Goal: Check status: Check status

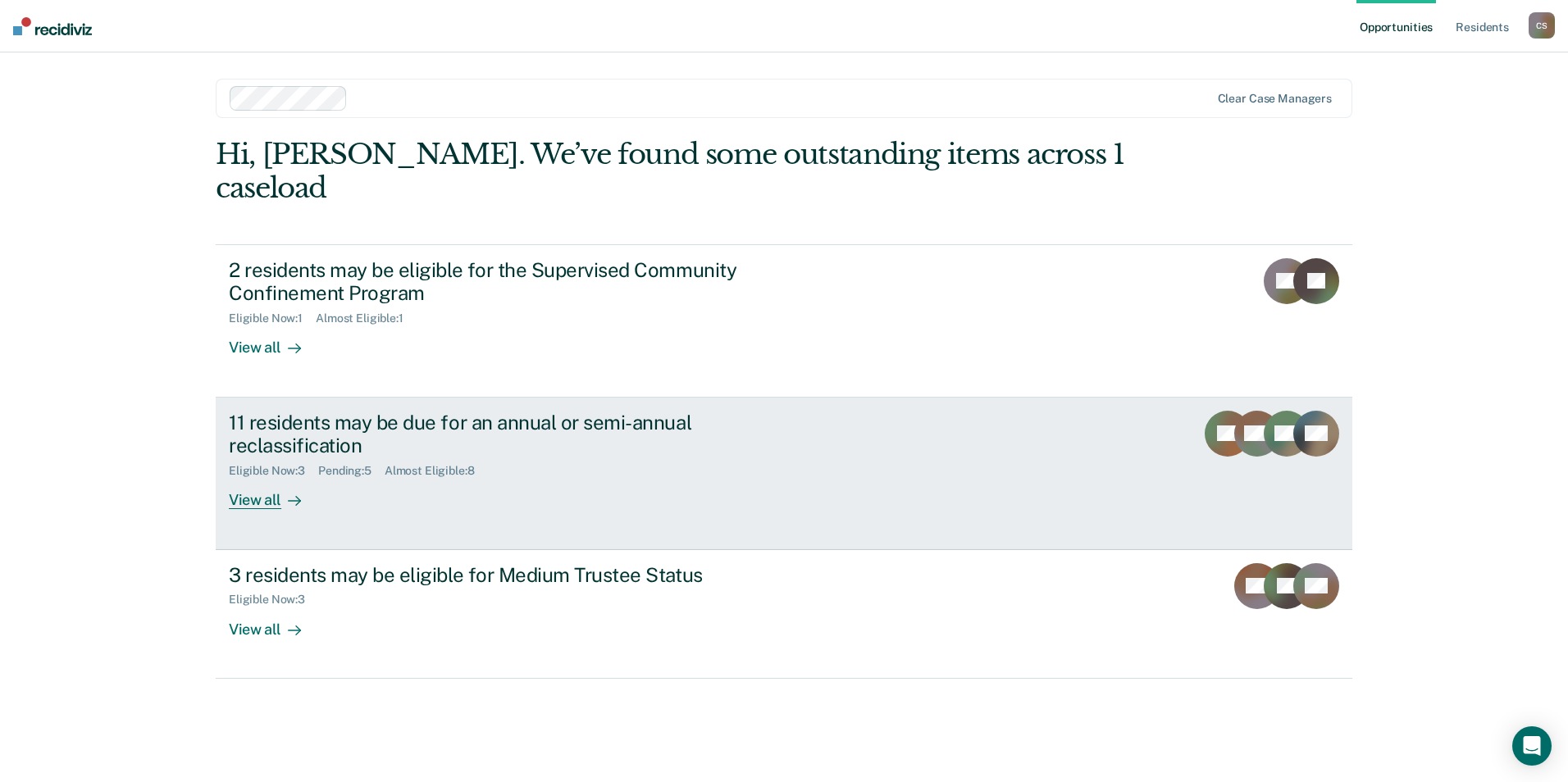
click at [337, 411] on div "11 residents may be due for an annual or semi-annual reclassification" at bounding box center [517, 434] width 576 height 47
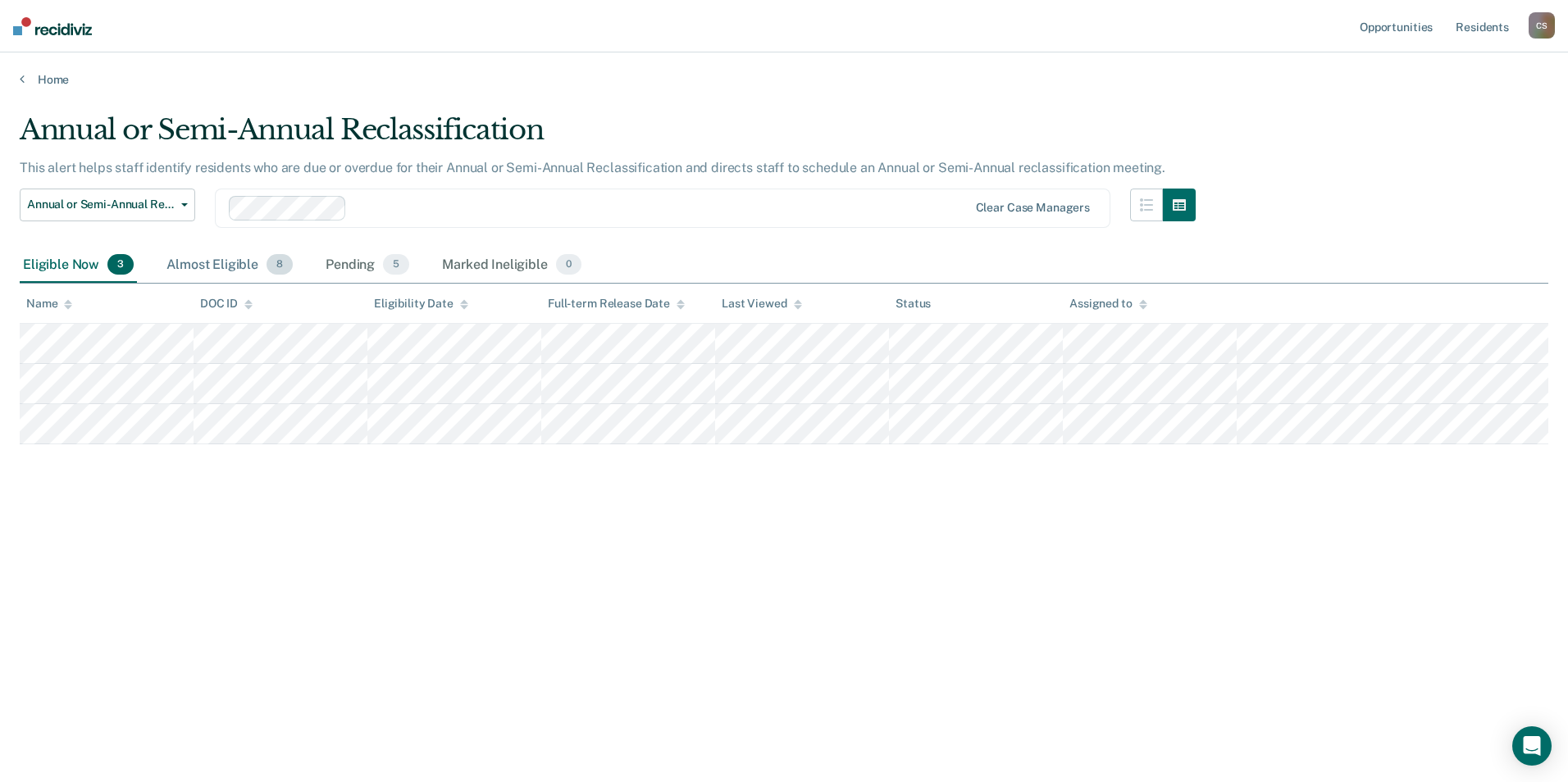
click at [214, 266] on div "Almost Eligible 8" at bounding box center [230, 266] width 133 height 36
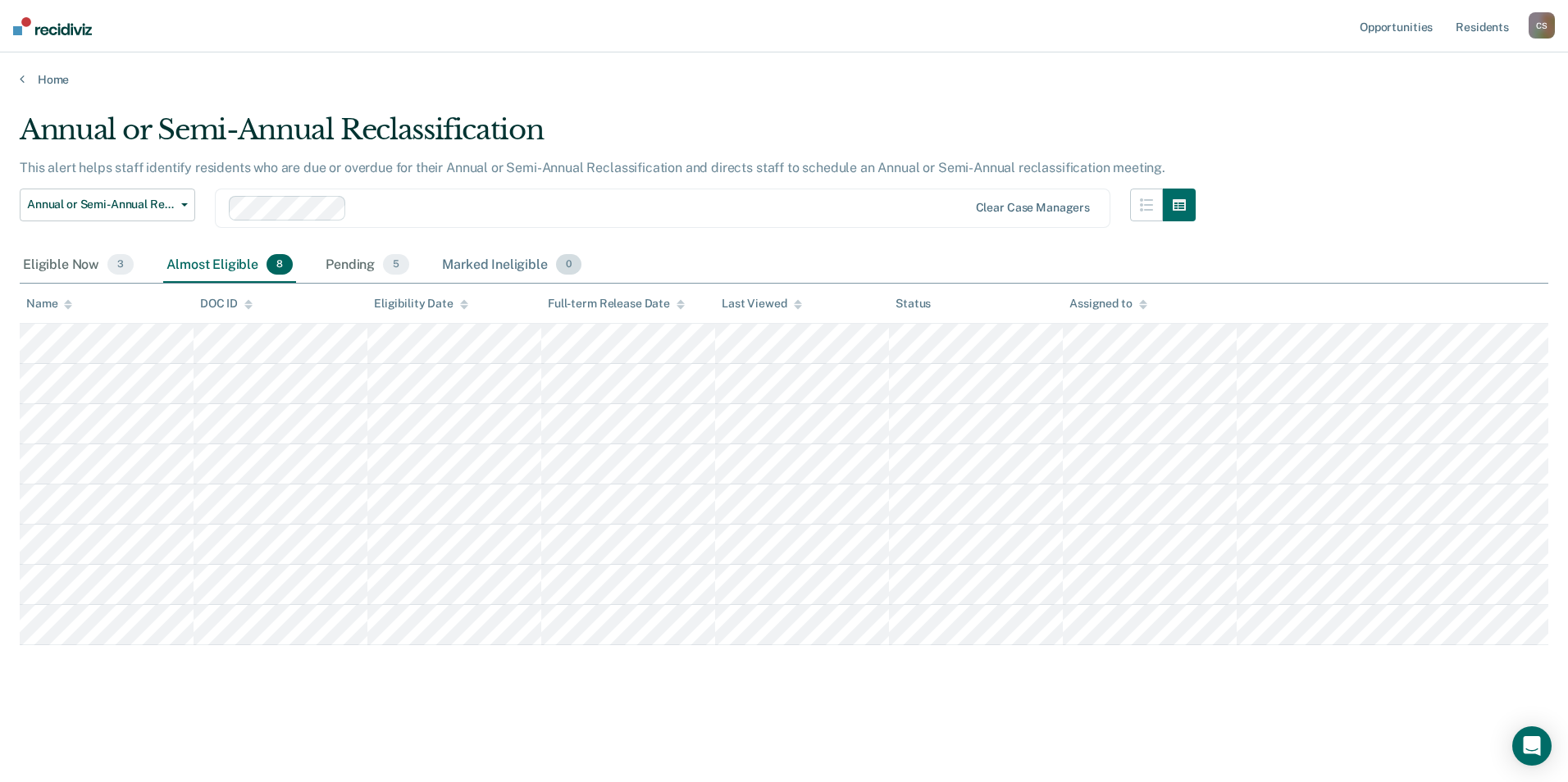
click at [497, 263] on div "Marked Ineligible 0" at bounding box center [512, 266] width 146 height 36
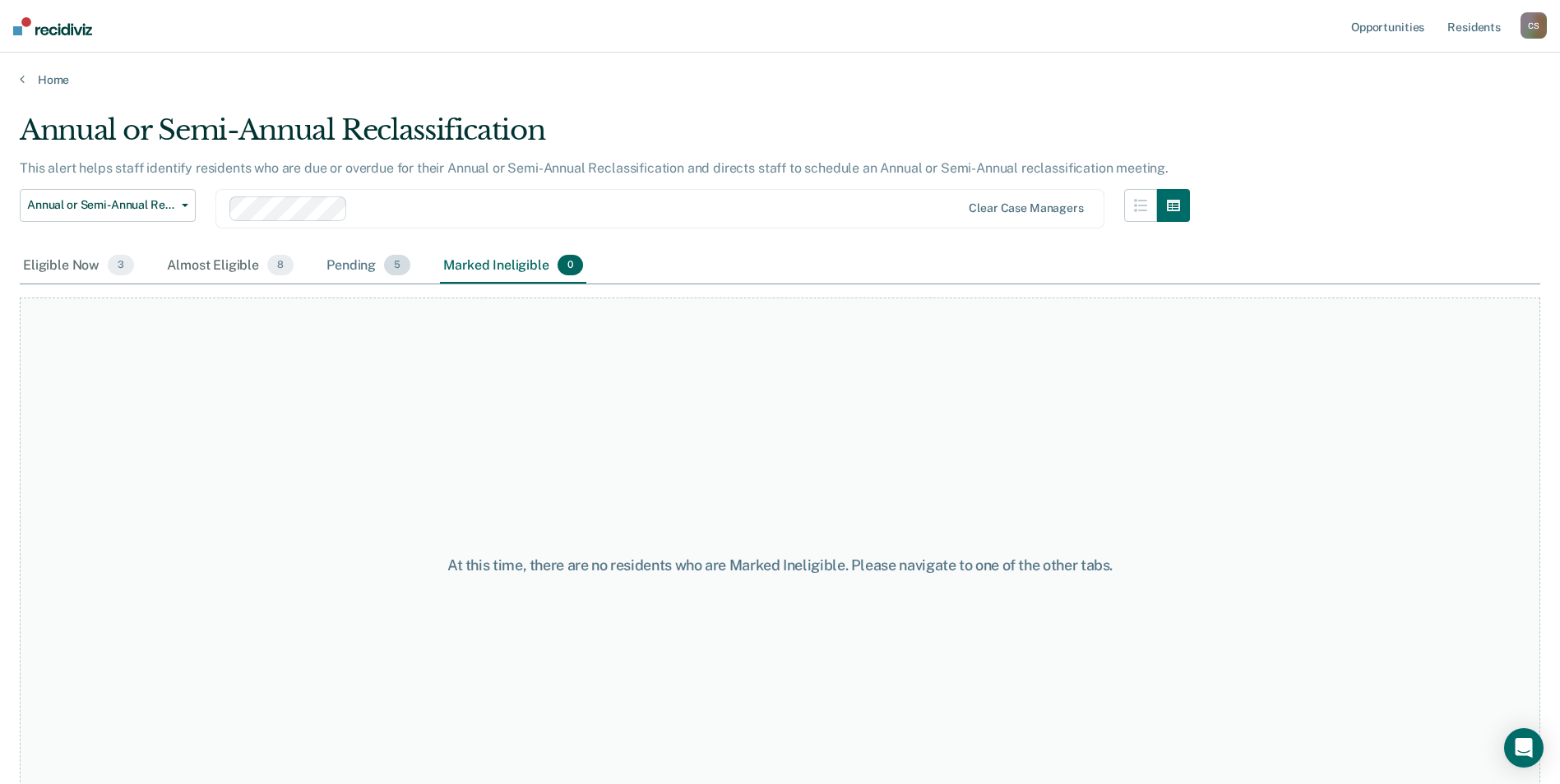
click at [348, 262] on div "Pending 5" at bounding box center [368, 266] width 91 height 37
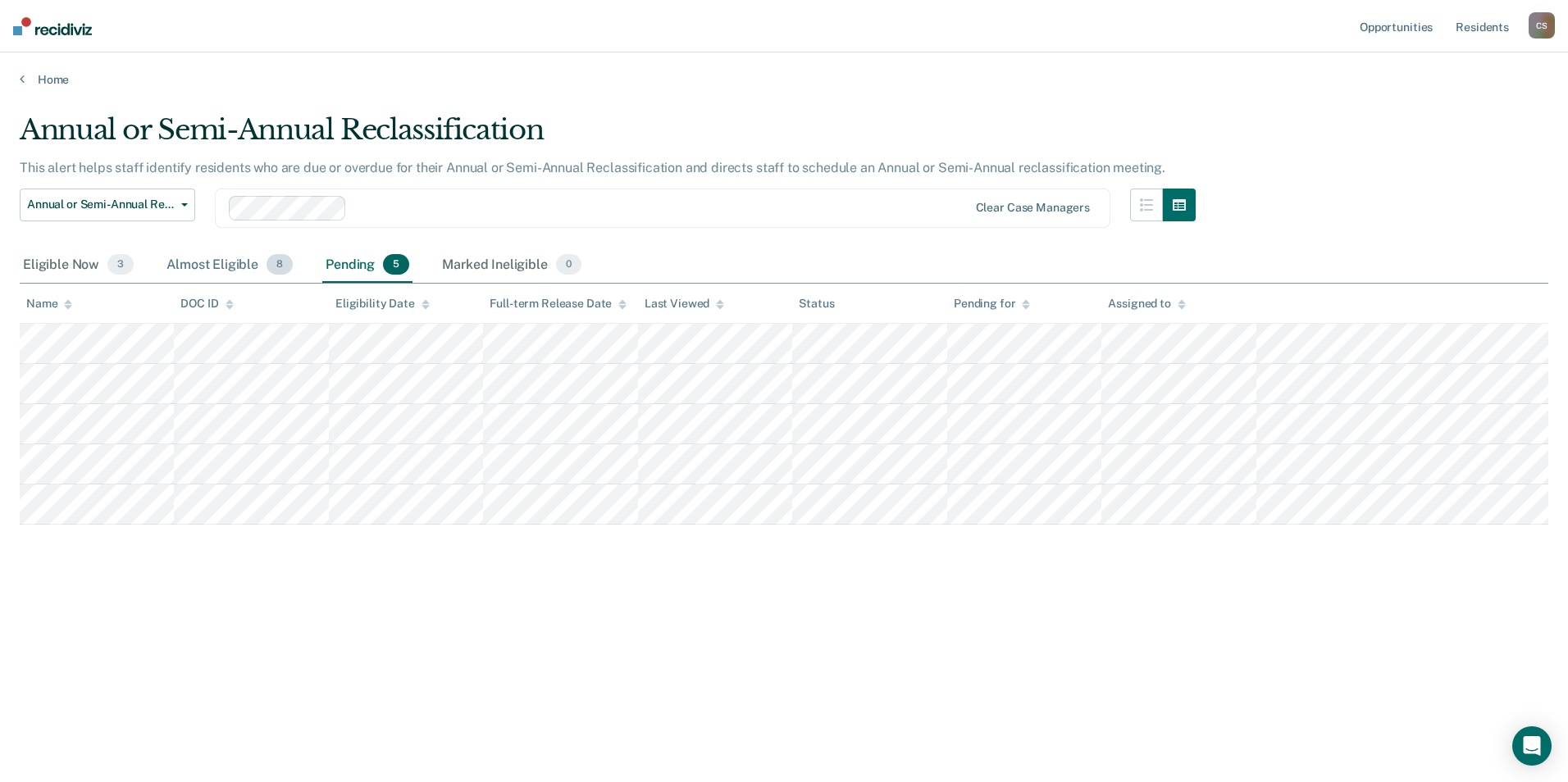
click at [204, 270] on div "Almost Eligible 8" at bounding box center [230, 266] width 133 height 36
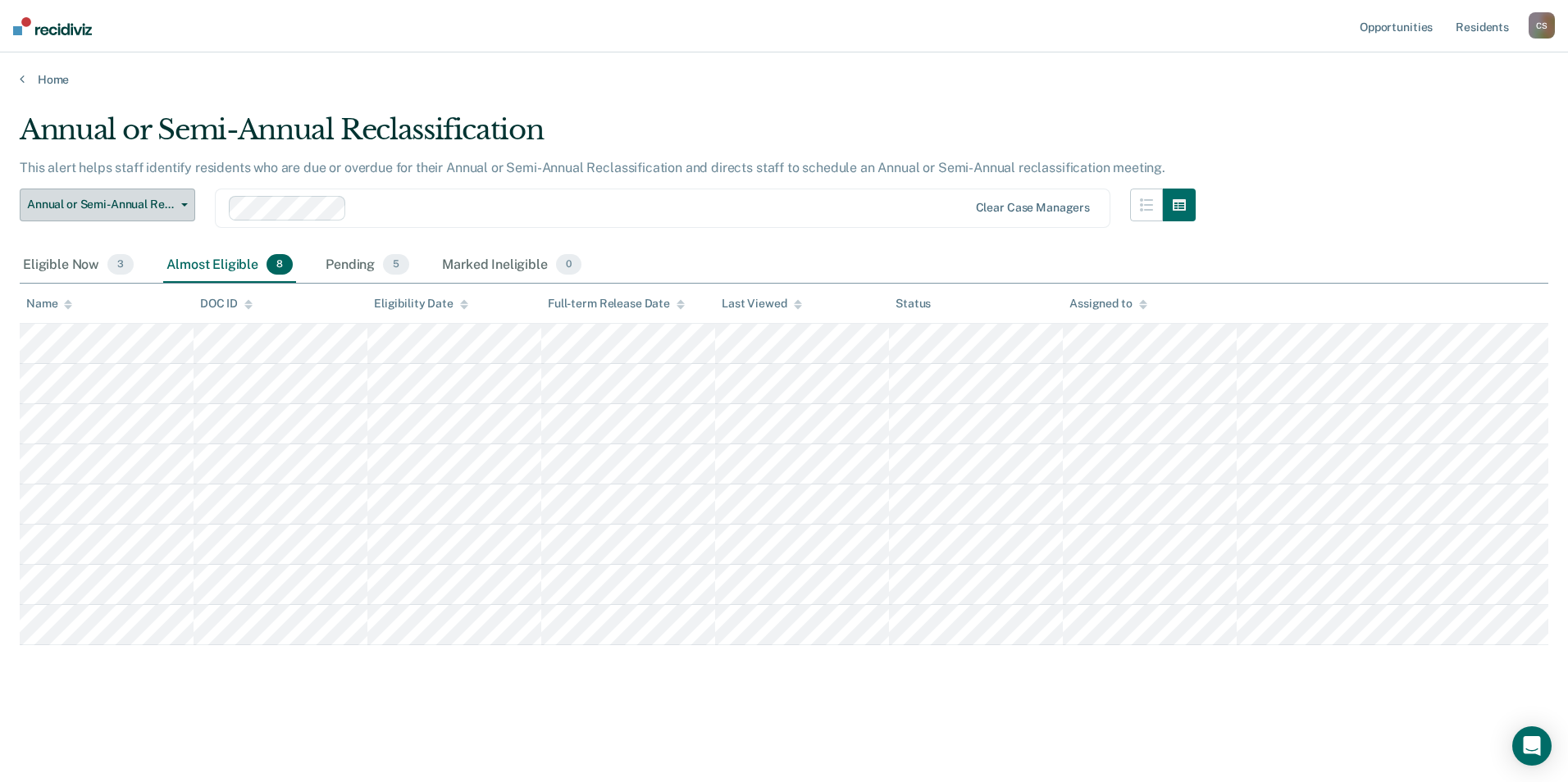
click at [186, 200] on button "Annual or Semi-Annual Reclassification" at bounding box center [108, 205] width 175 height 33
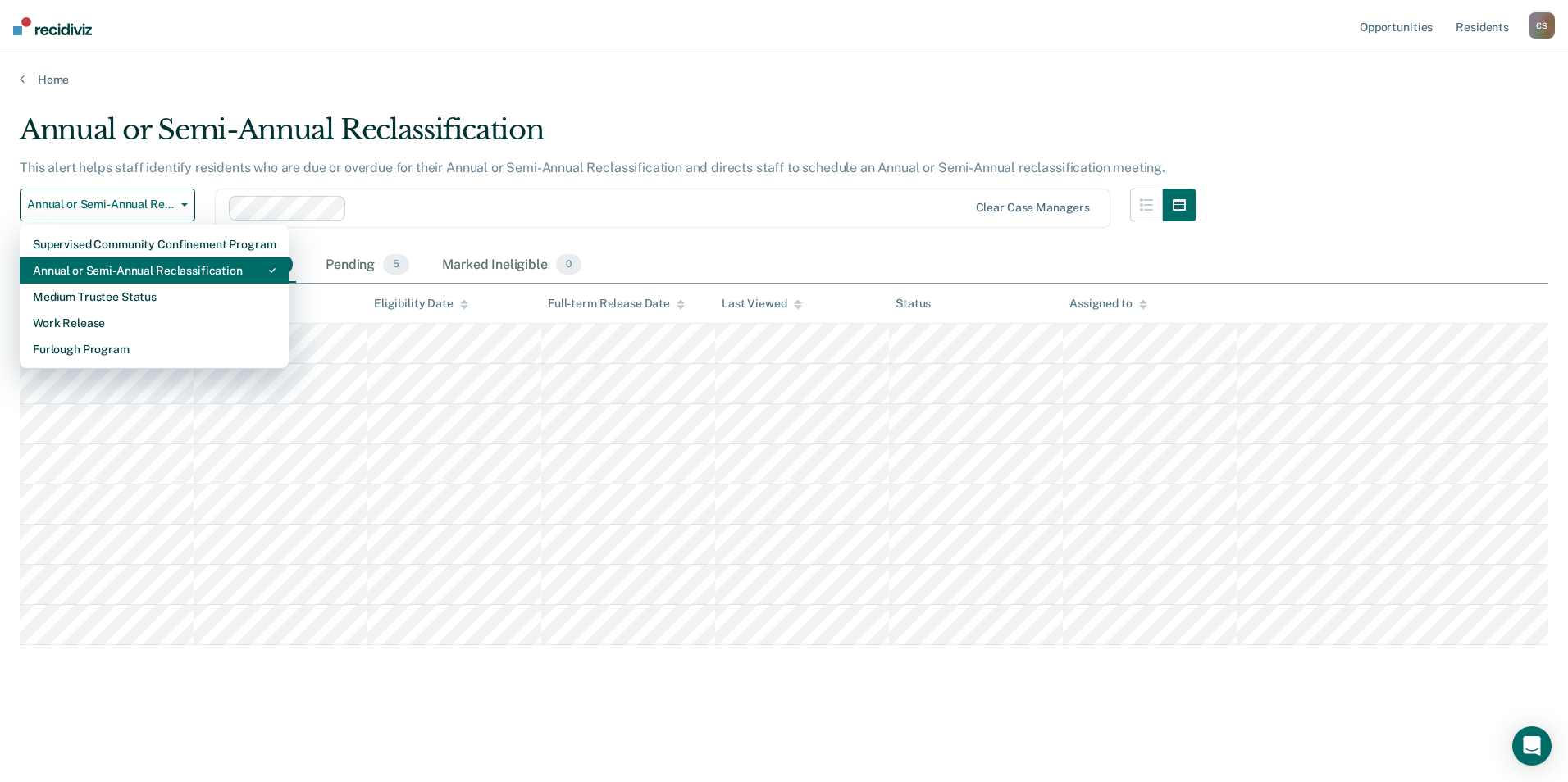
click at [166, 271] on div "Annual or Semi-Annual Reclassification" at bounding box center [154, 270] width 243 height 26
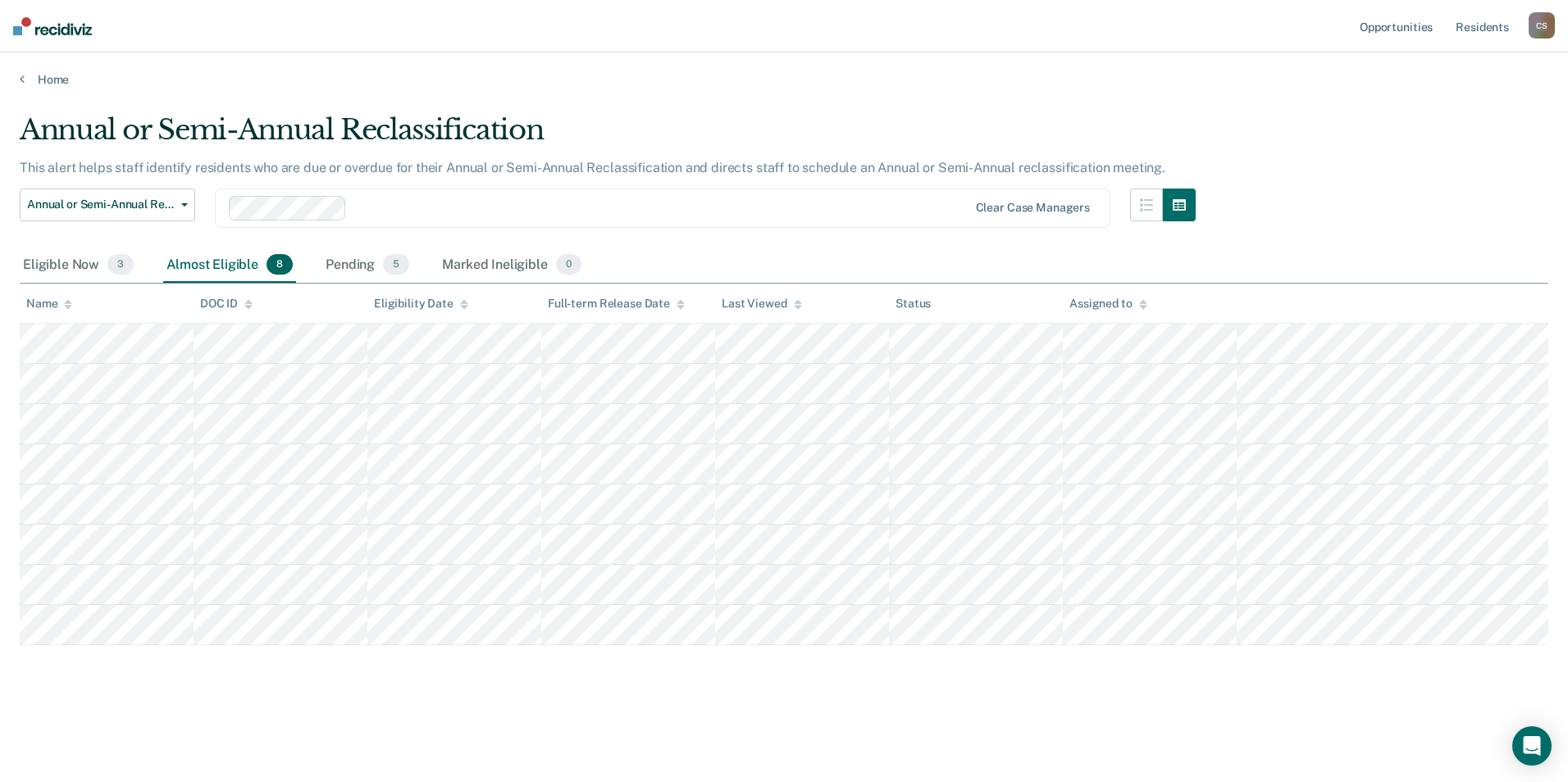
click at [227, 266] on div "Almost Eligible 8" at bounding box center [230, 266] width 133 height 36
click at [73, 263] on div "Eligible Now 3" at bounding box center [78, 266] width 117 height 36
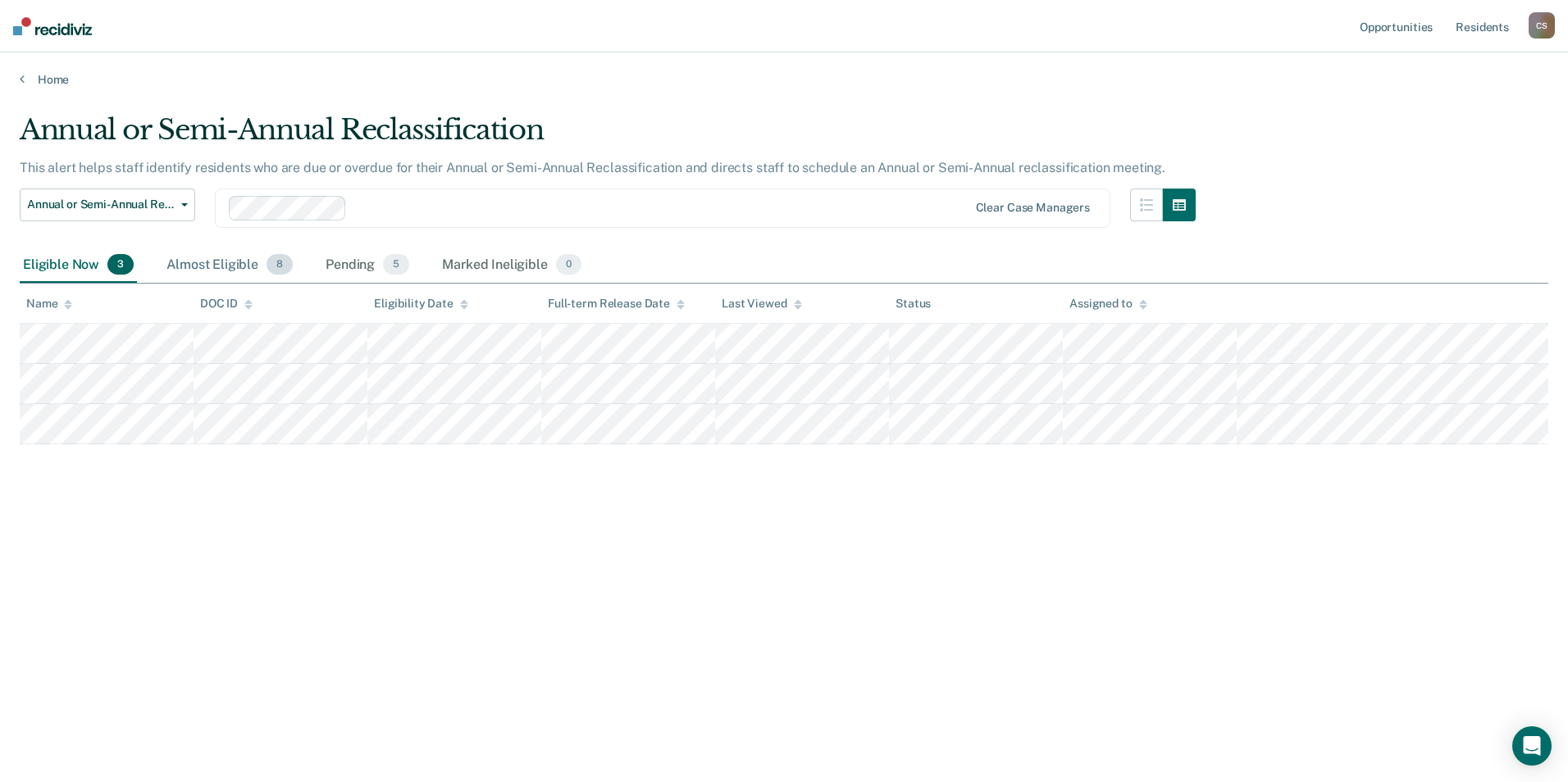
click at [203, 259] on div "Almost Eligible 8" at bounding box center [230, 266] width 133 height 36
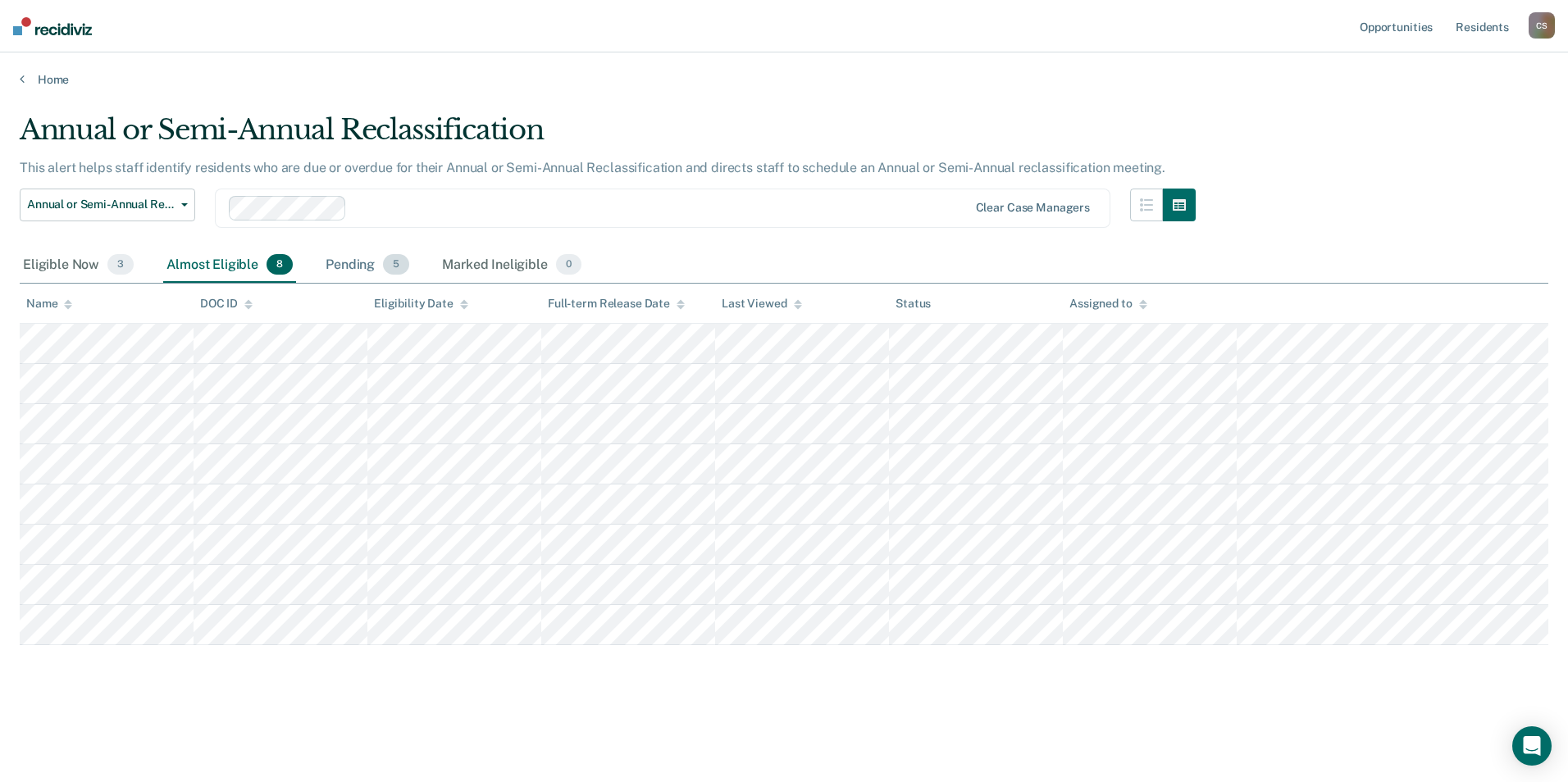
click at [377, 261] on div "Pending 5" at bounding box center [367, 266] width 90 height 36
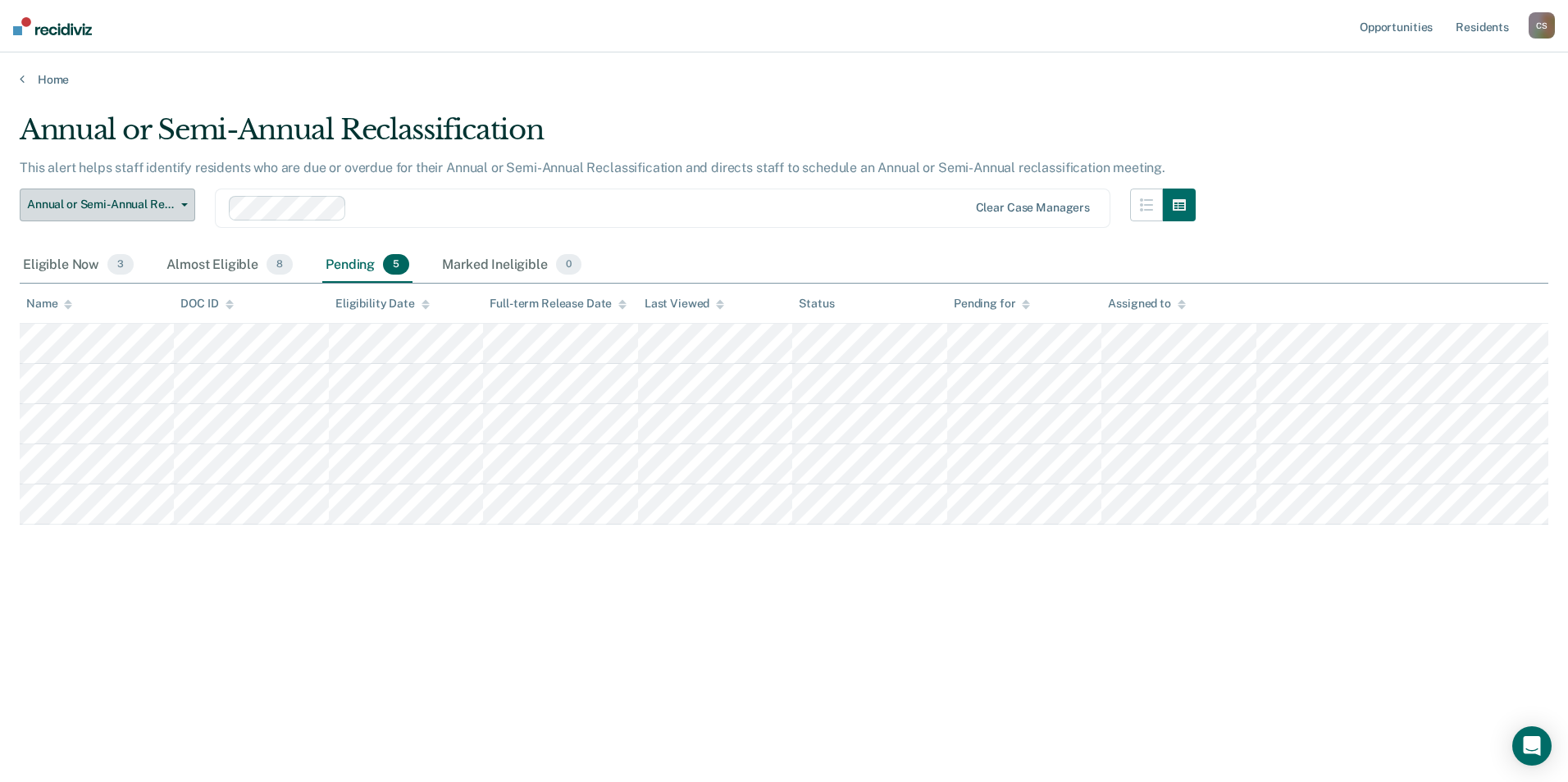
click at [120, 206] on span "Annual or Semi-Annual Reclassification" at bounding box center [101, 204] width 148 height 14
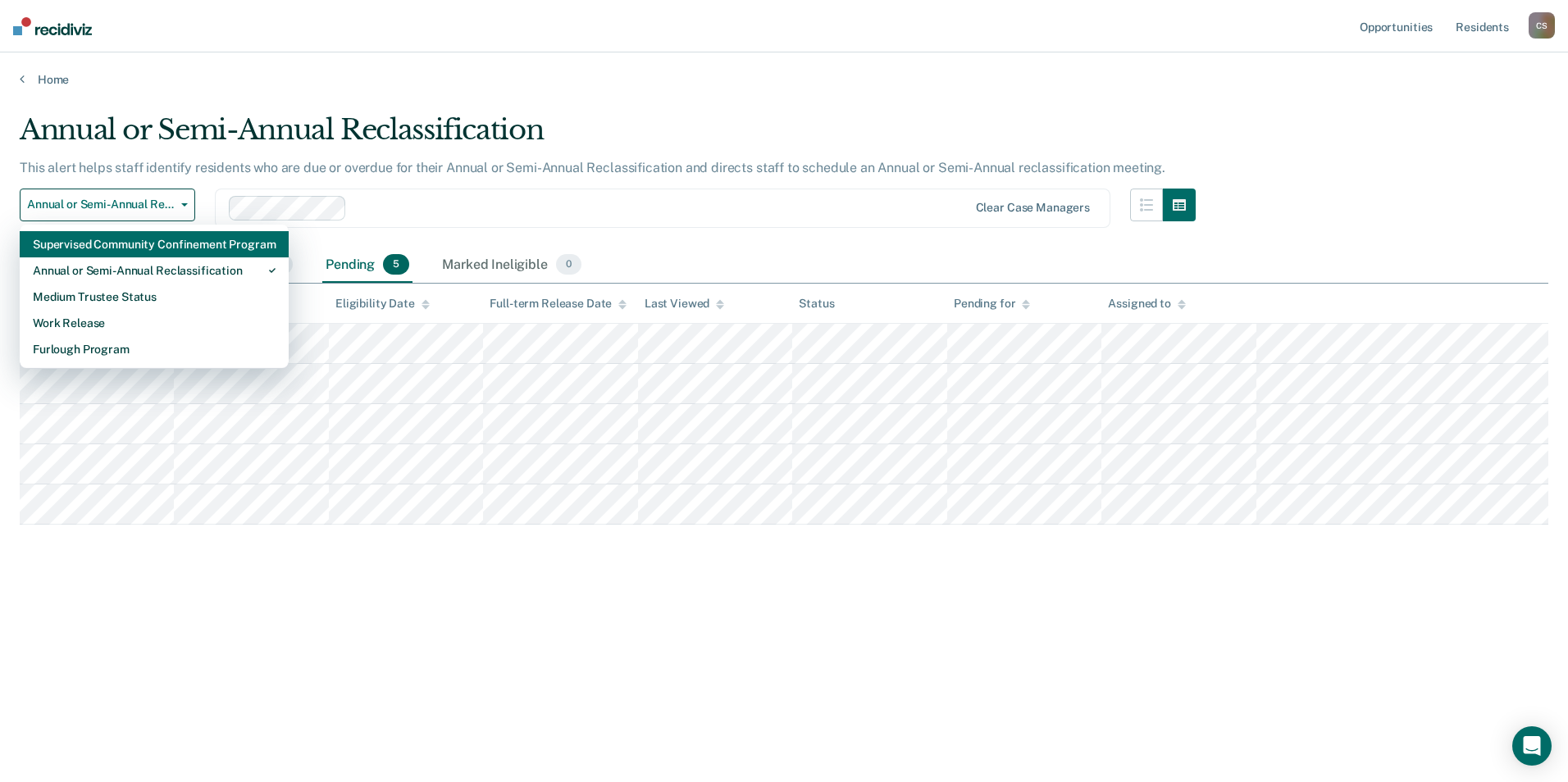
click at [120, 246] on div "Supervised Community Confinement Program" at bounding box center [154, 244] width 243 height 26
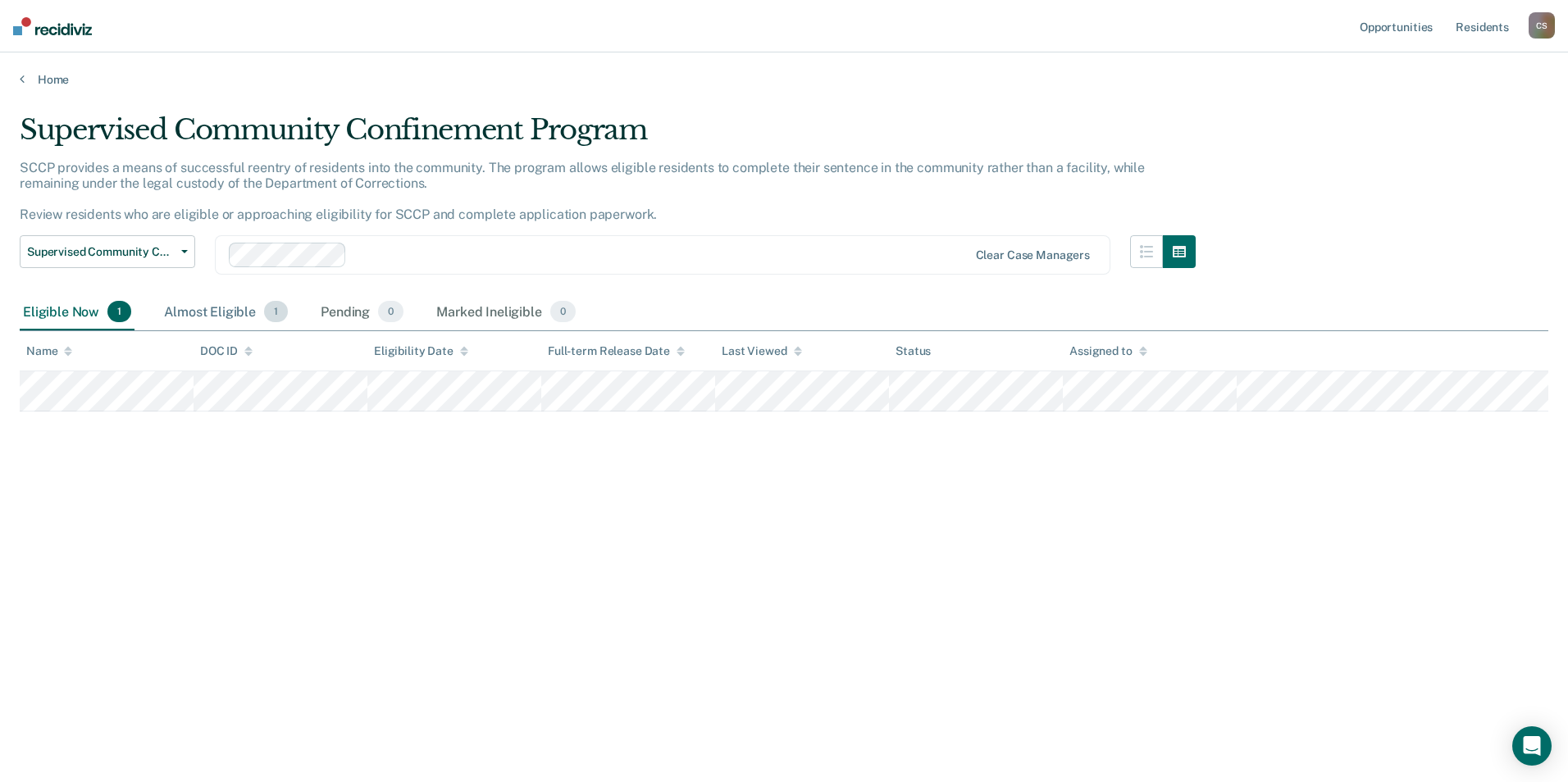
click at [252, 318] on div "Almost Eligible 1" at bounding box center [225, 313] width 131 height 36
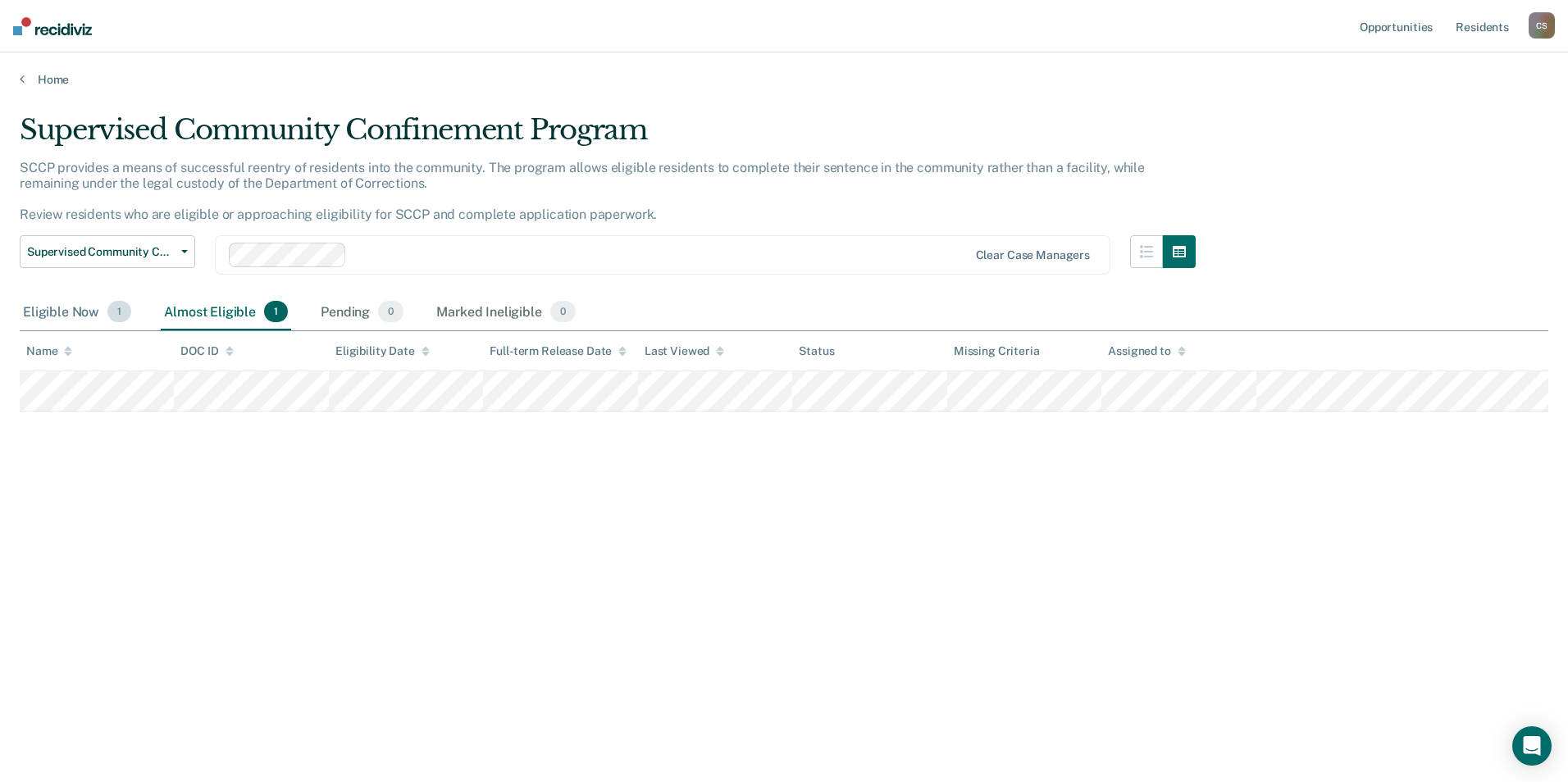
click at [64, 308] on div "Eligible Now 1" at bounding box center [78, 313] width 115 height 36
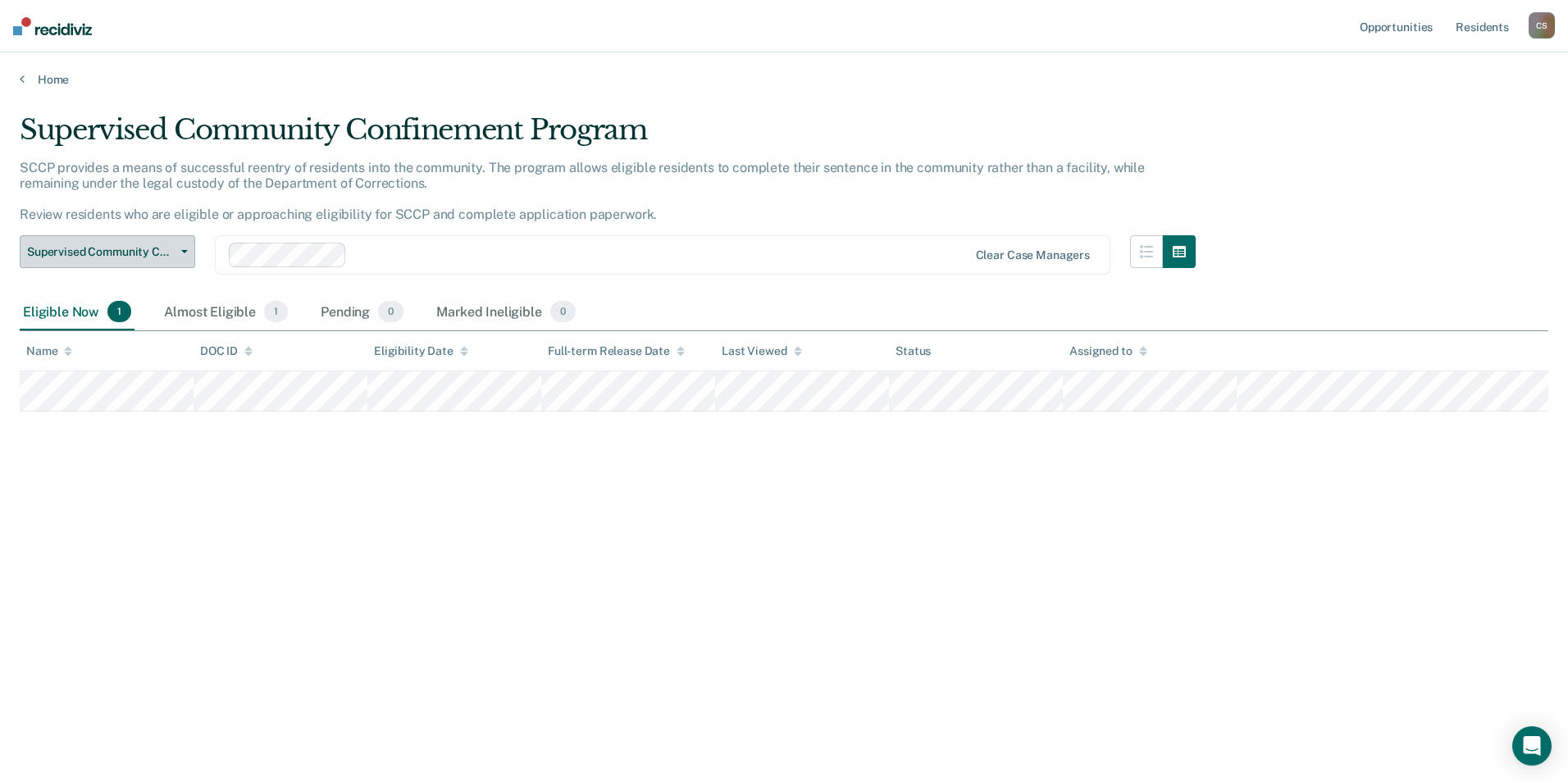
click at [185, 251] on icon "button" at bounding box center [184, 252] width 6 height 4
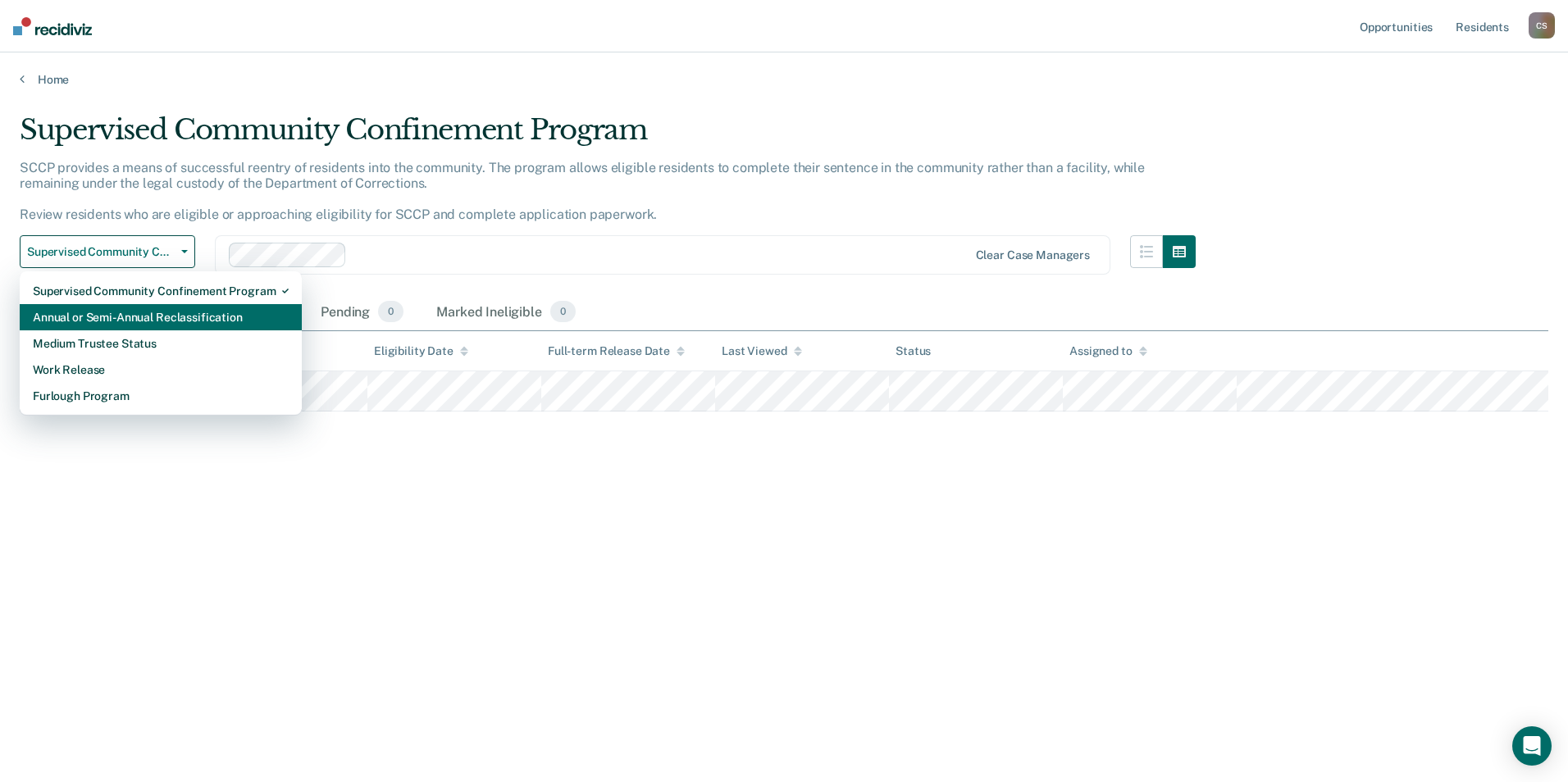
click at [148, 307] on div "Annual or Semi-Annual Reclassification" at bounding box center [161, 317] width 256 height 26
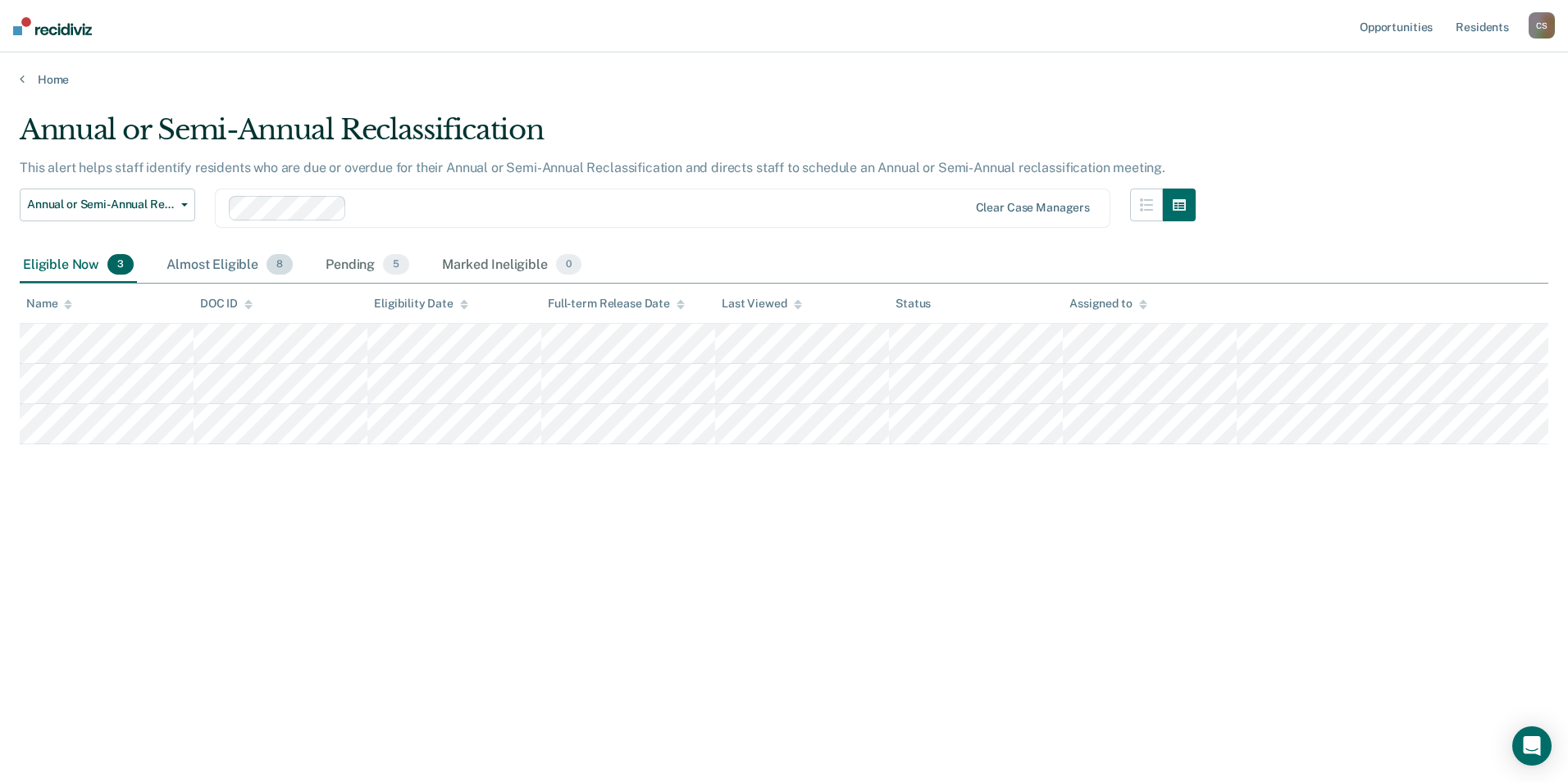
click at [236, 255] on div "Almost Eligible 8" at bounding box center [230, 266] width 133 height 36
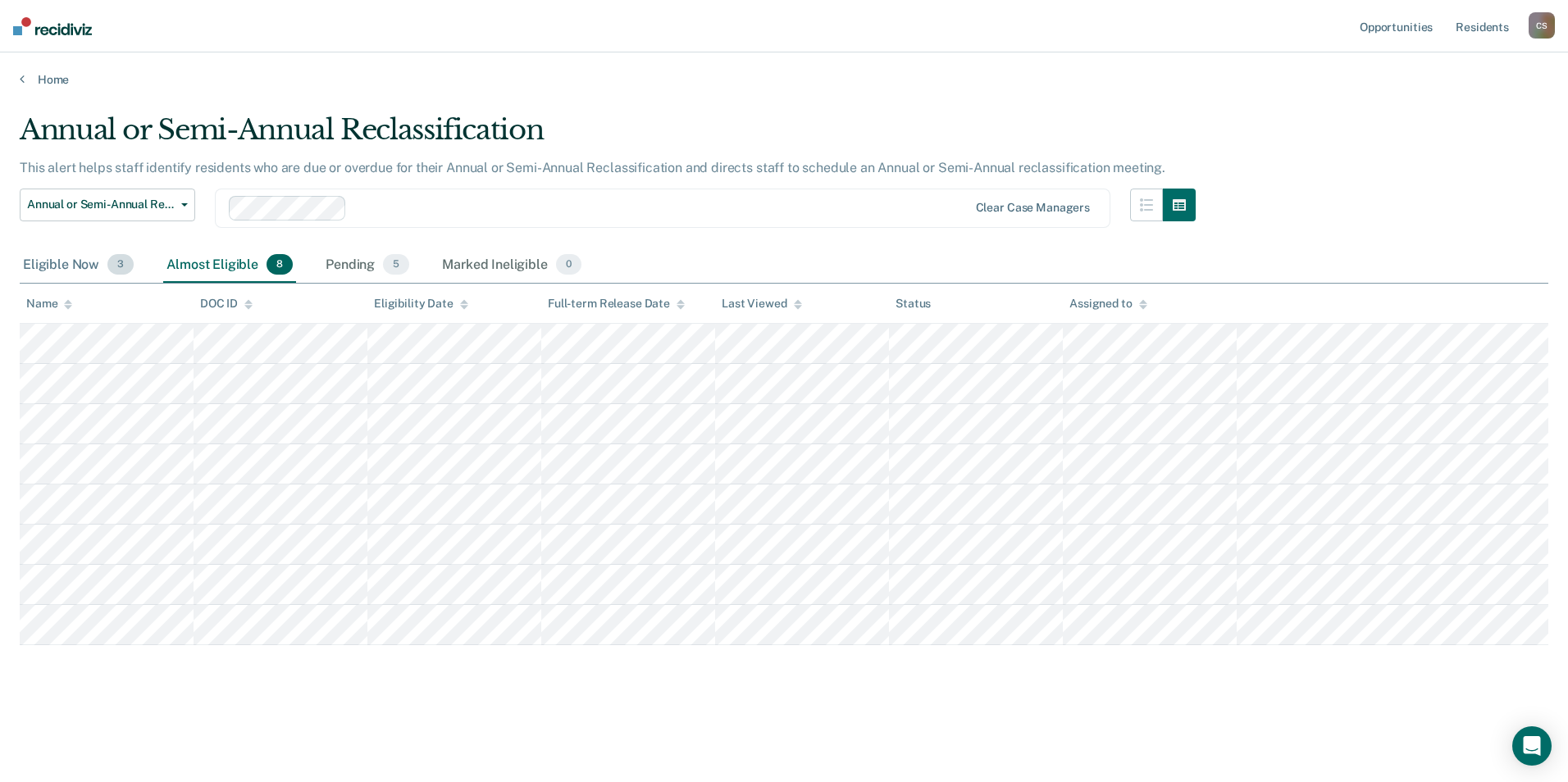
click at [61, 269] on div "Eligible Now 3" at bounding box center [78, 266] width 117 height 36
